Goal: Information Seeking & Learning: Find specific fact

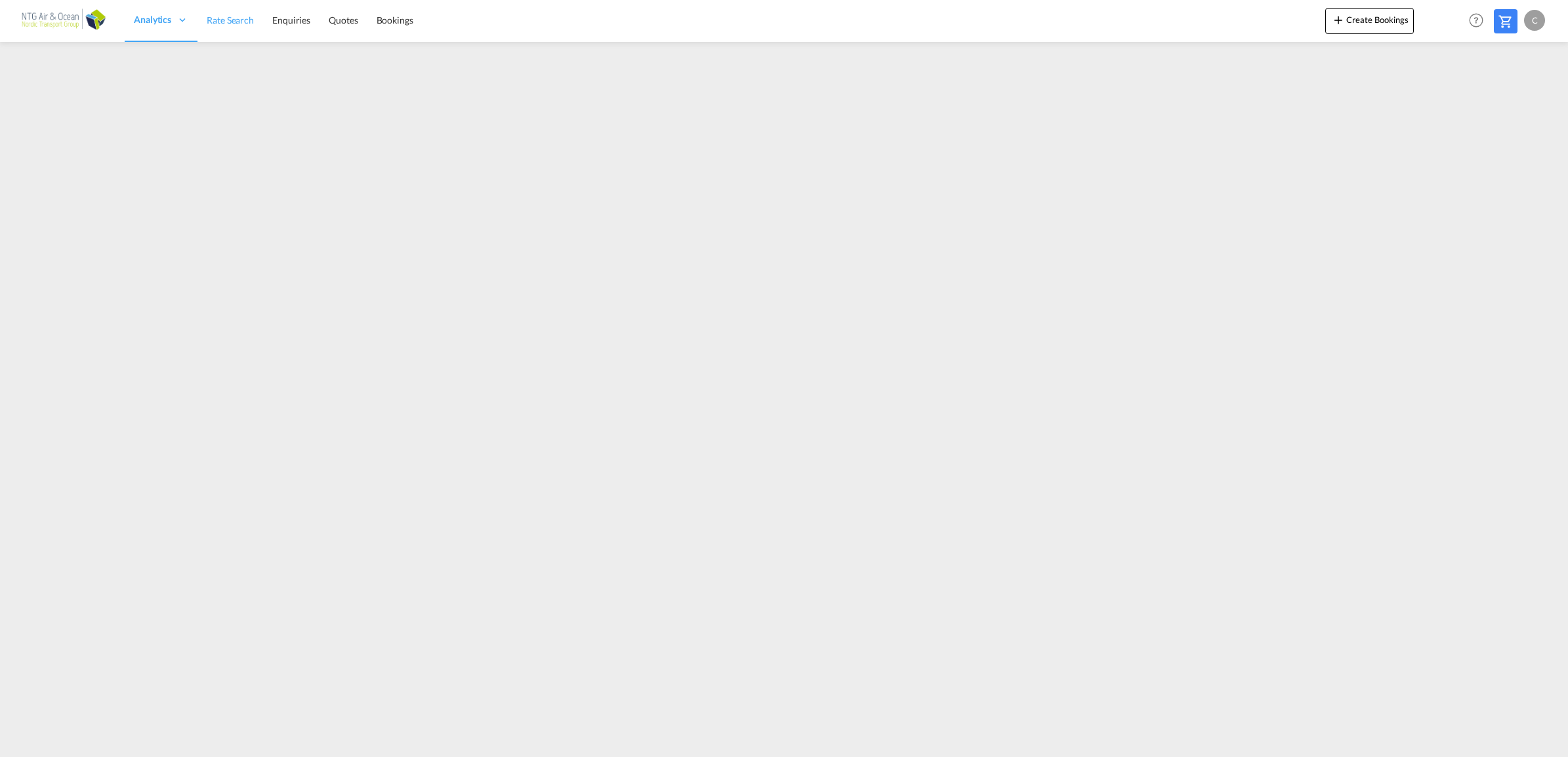
click at [221, 18] on span "Rate Search" at bounding box center [230, 20] width 47 height 11
